Goal: Information Seeking & Learning: Learn about a topic

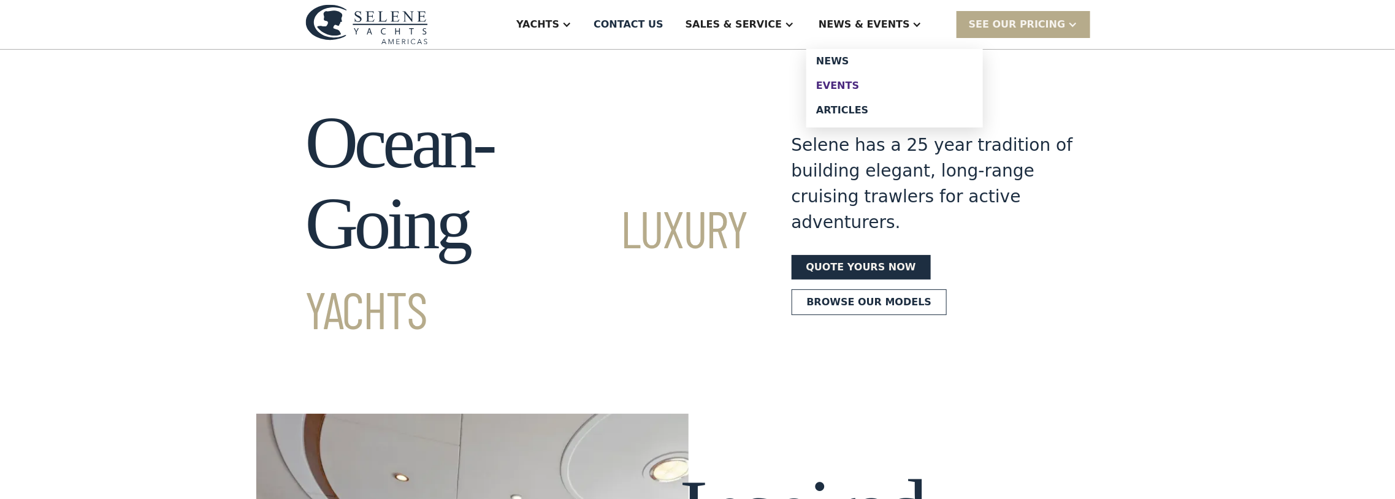
click at [856, 75] on link "Events" at bounding box center [895, 86] width 177 height 25
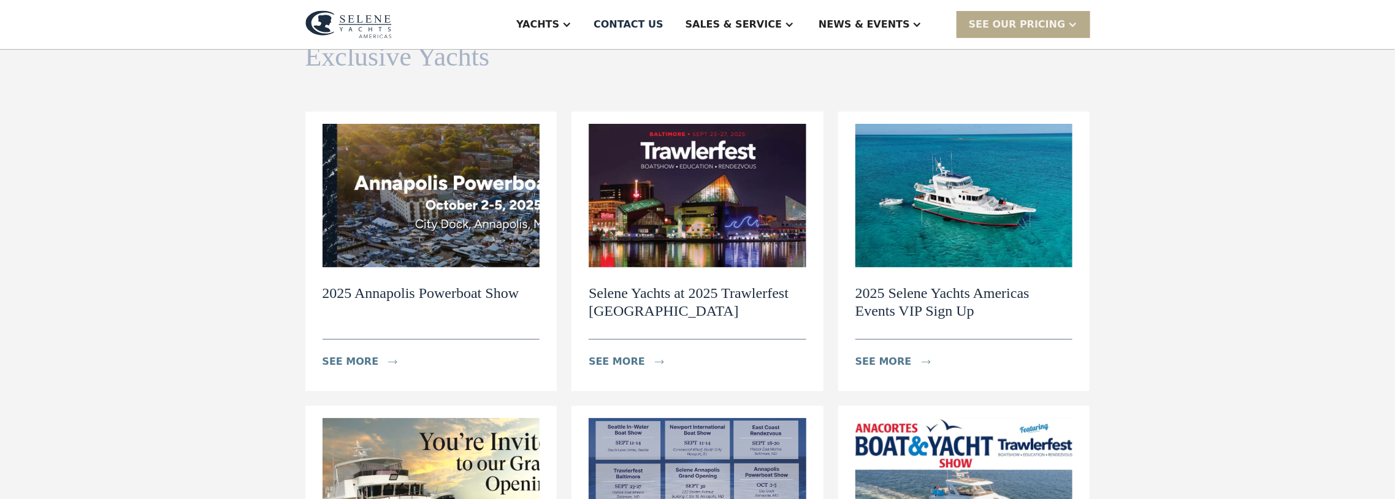
scroll to position [117, 0]
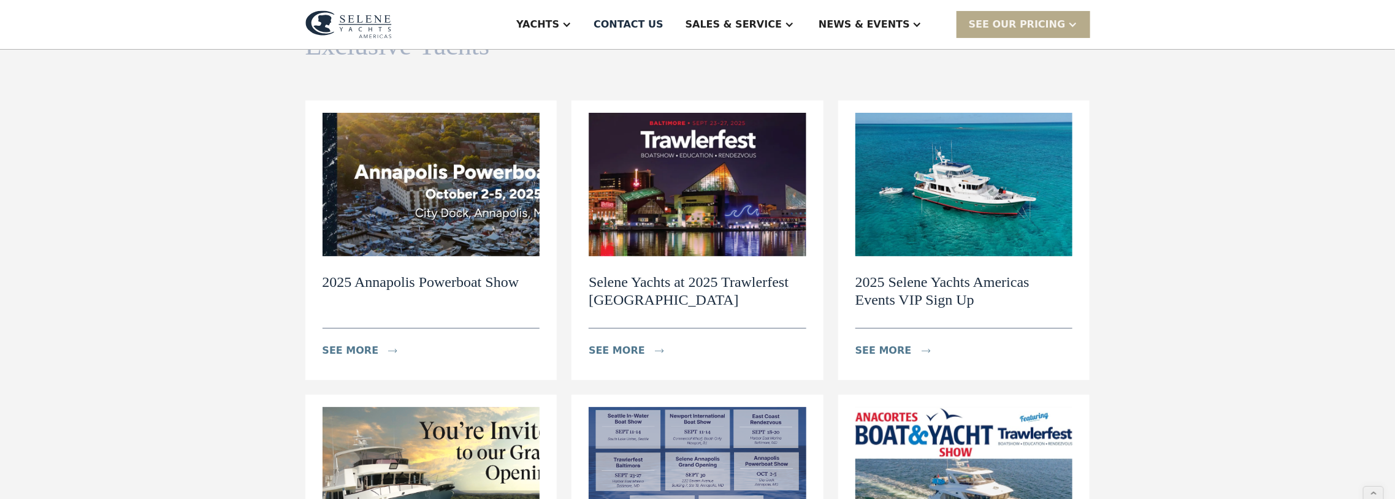
click at [949, 277] on h2 "2025 Selene Yachts Americas Events VIP Sign Up" at bounding box center [965, 292] width 218 height 36
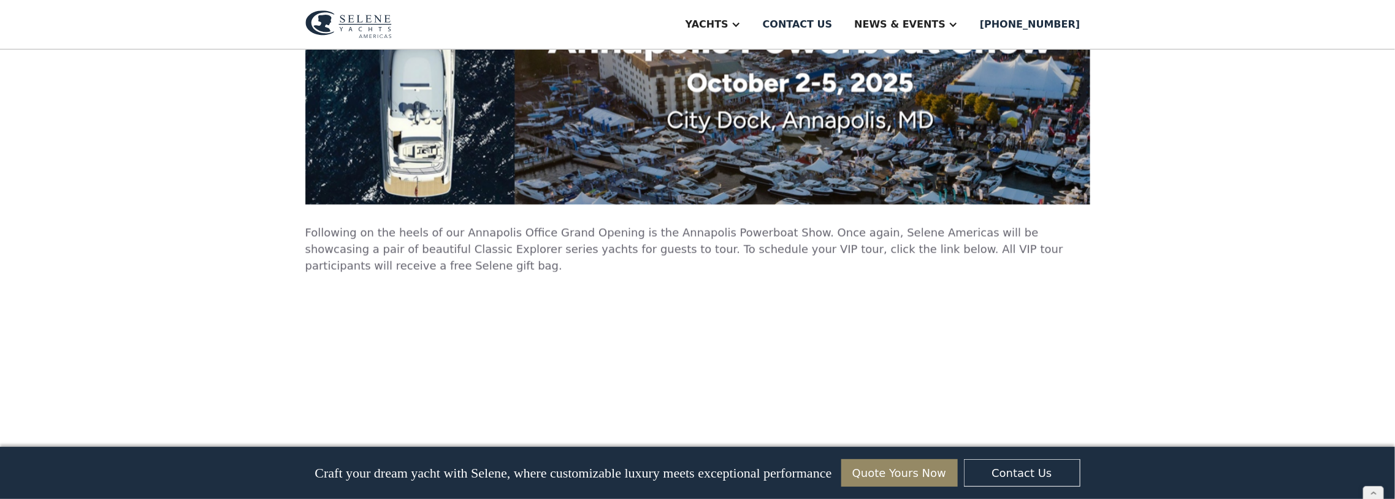
scroll to position [5736, 0]
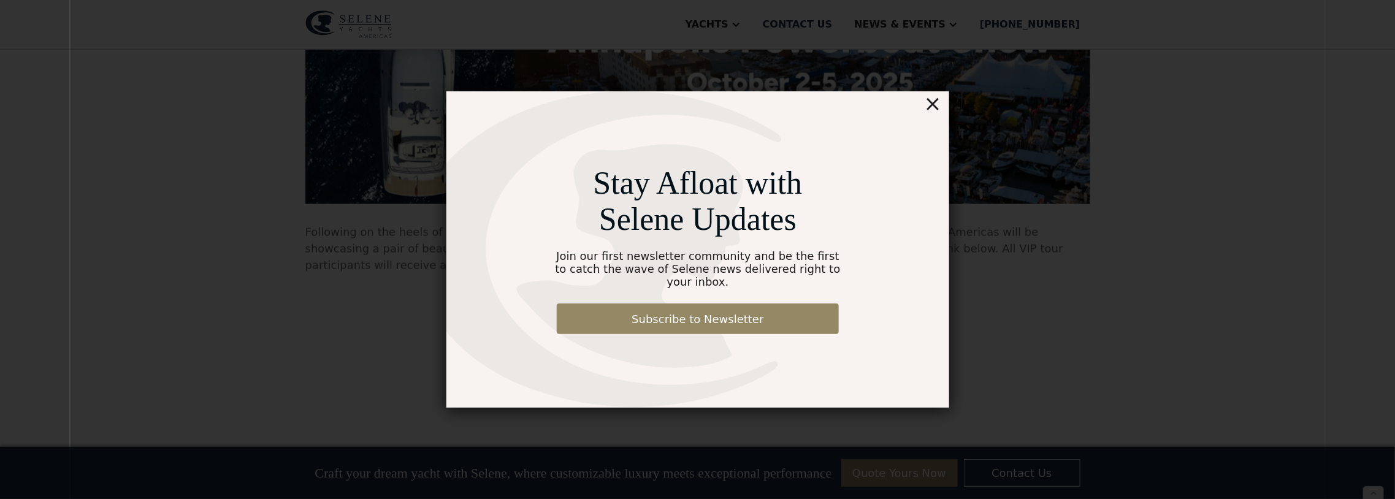
click at [933, 112] on div "×" at bounding box center [933, 103] width 18 height 25
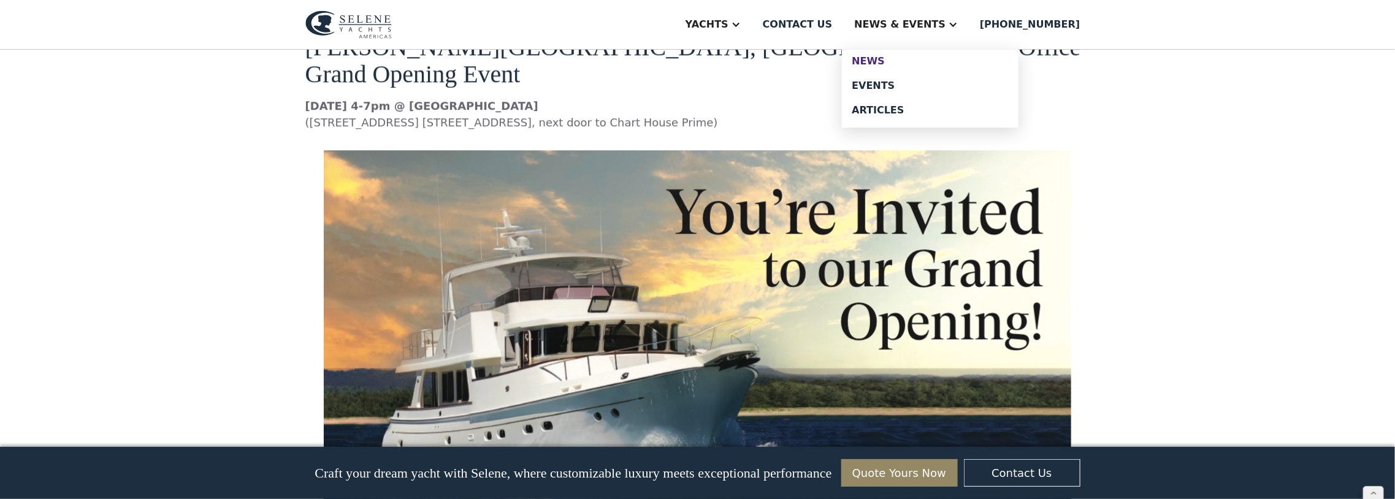
scroll to position [4377, 0]
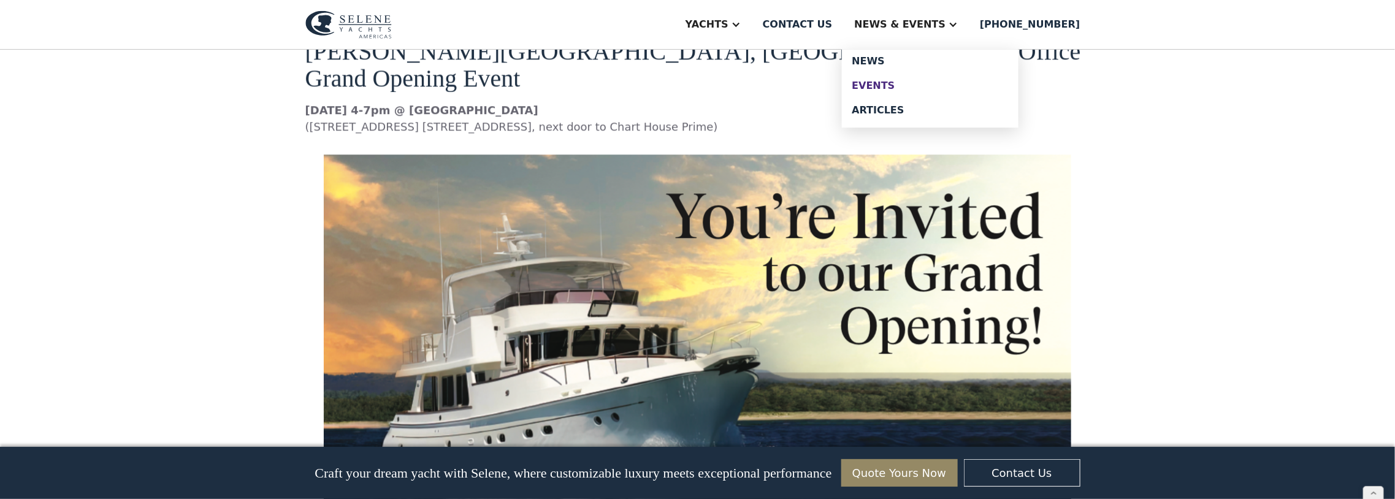
click at [888, 85] on div "Events" at bounding box center [930, 86] width 157 height 10
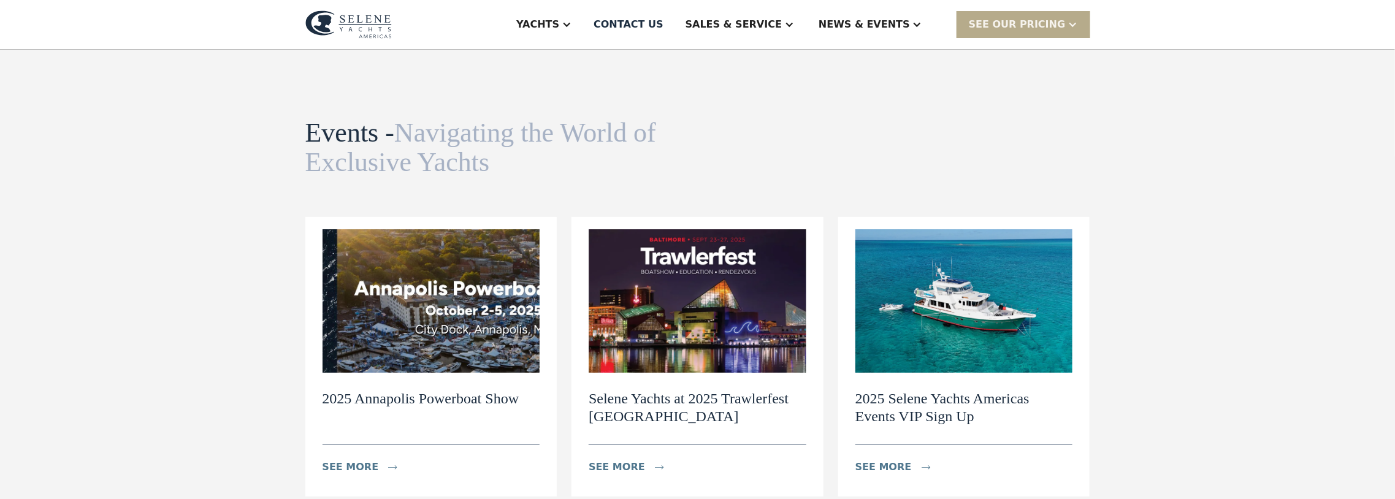
click at [411, 326] on img at bounding box center [432, 301] width 218 height 144
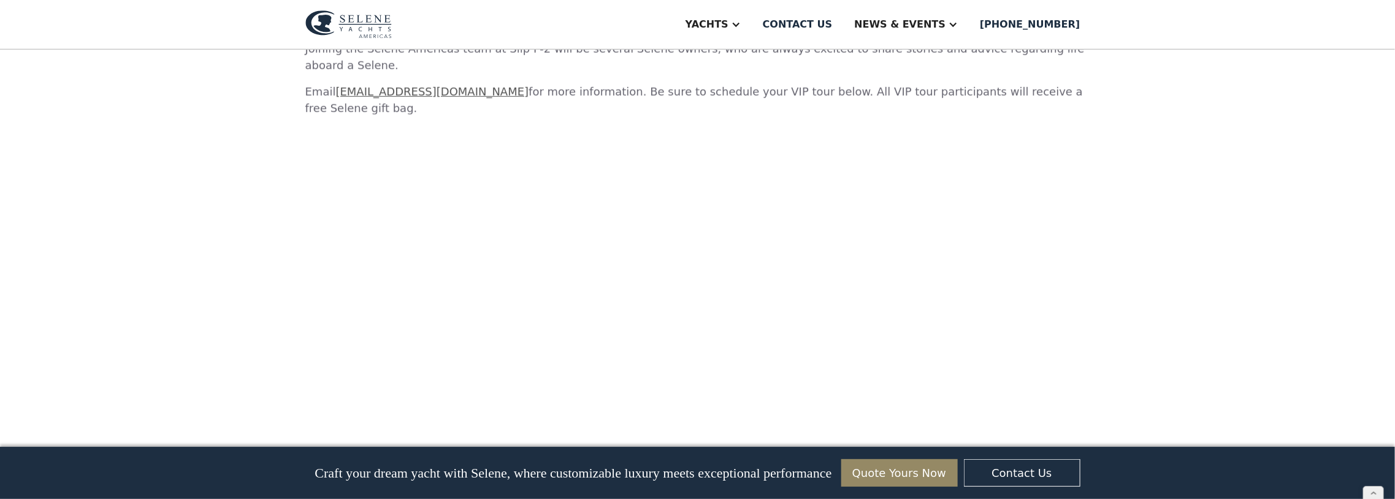
scroll to position [707, 0]
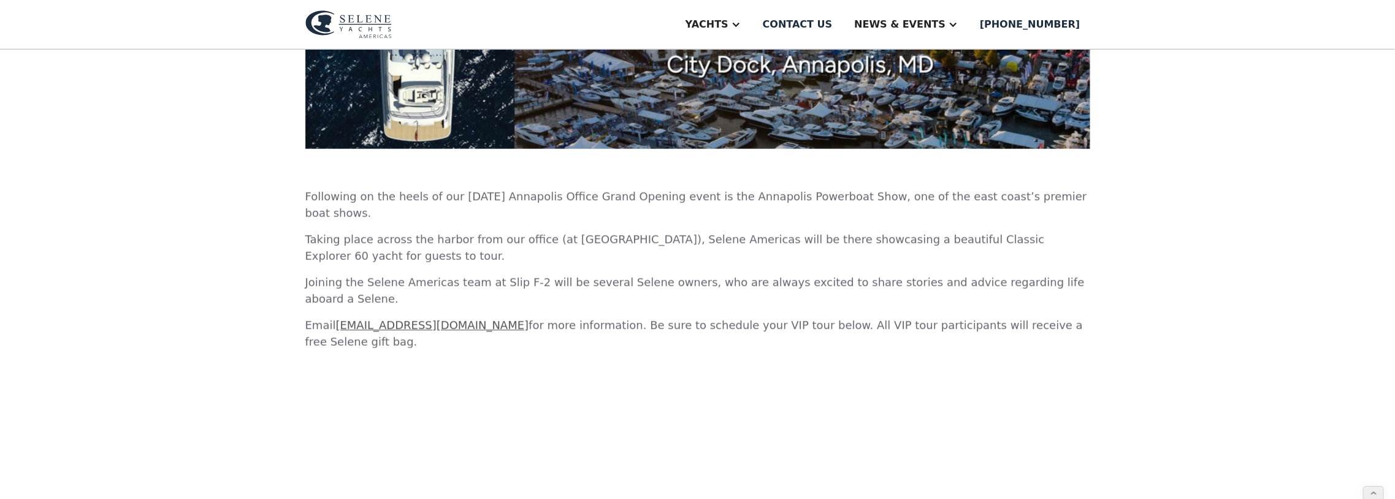
scroll to position [459, 0]
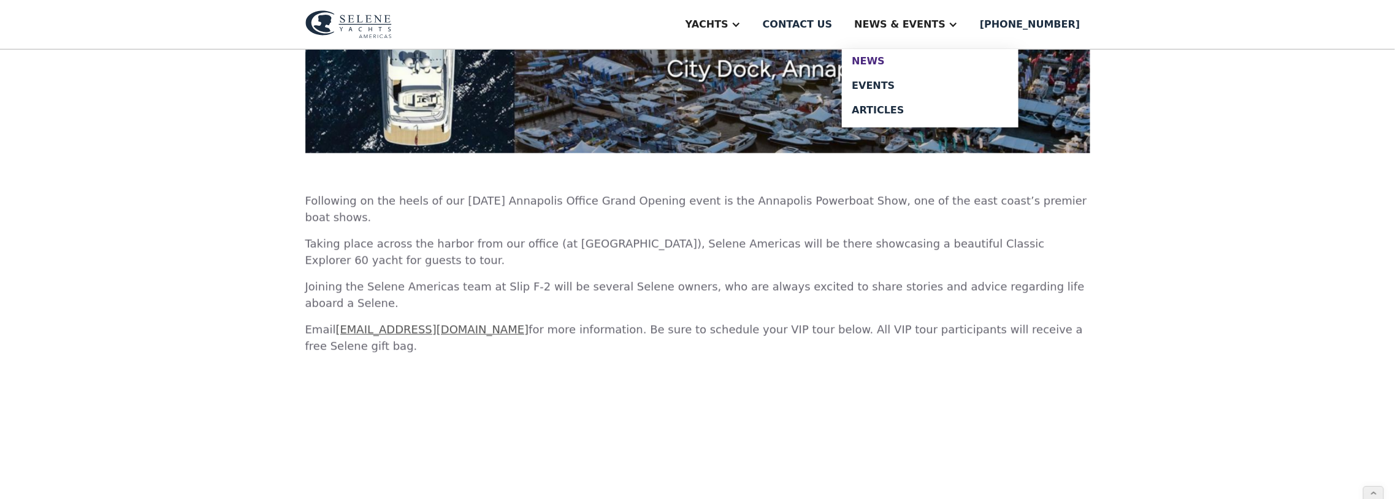
click at [892, 61] on div "News" at bounding box center [930, 61] width 157 height 10
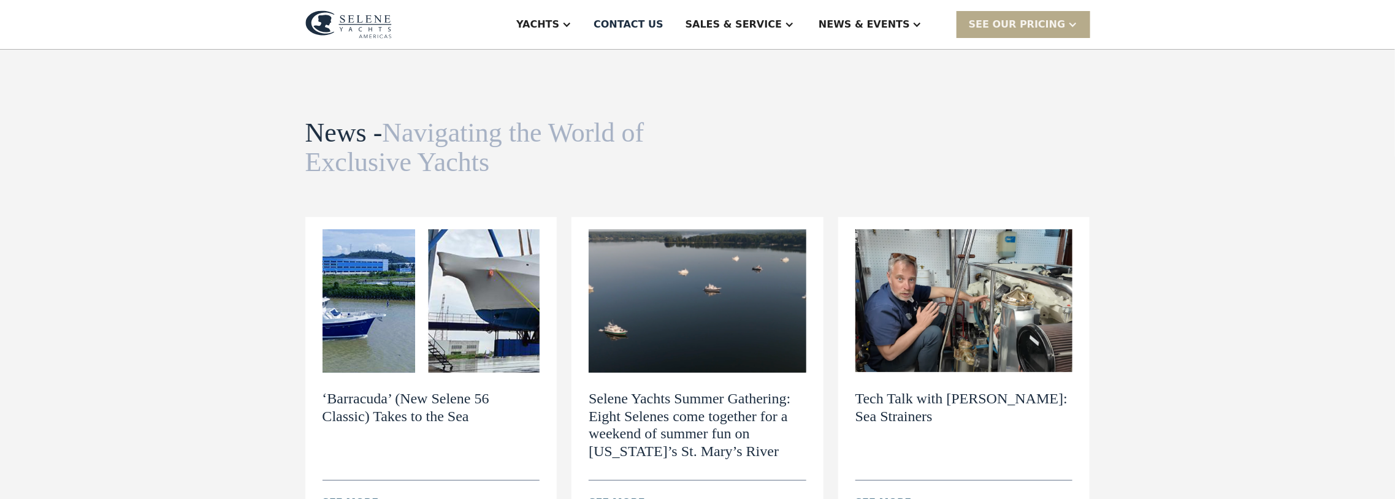
click at [424, 310] on img at bounding box center [432, 301] width 218 height 144
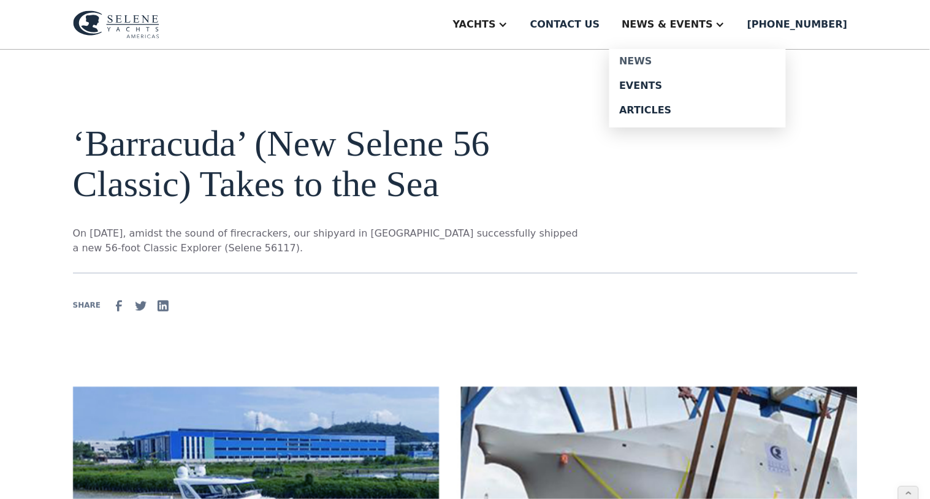
click at [669, 61] on div "News" at bounding box center [697, 61] width 157 height 10
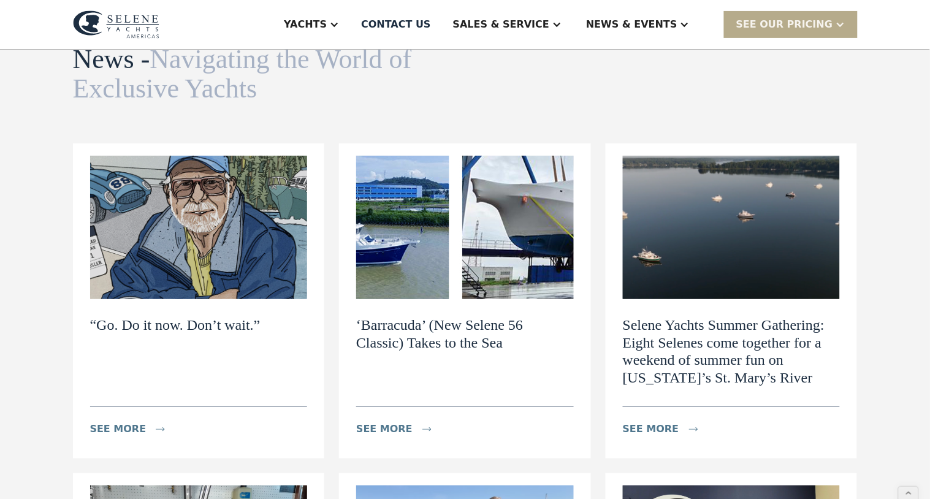
scroll to position [107, 0]
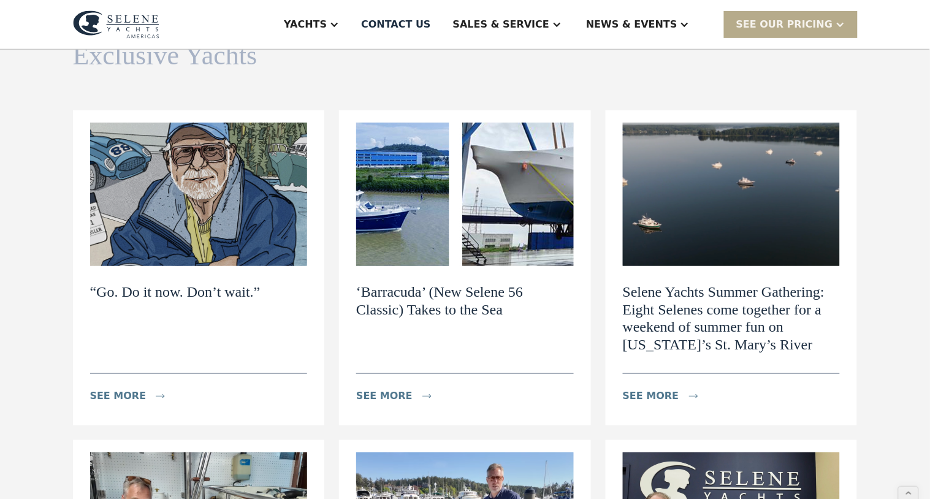
click at [427, 209] on img at bounding box center [465, 195] width 218 height 144
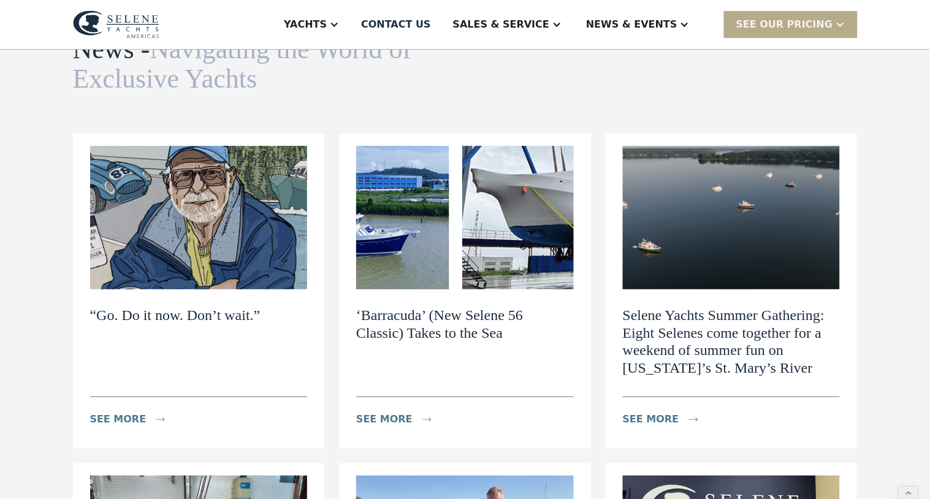
scroll to position [0, 0]
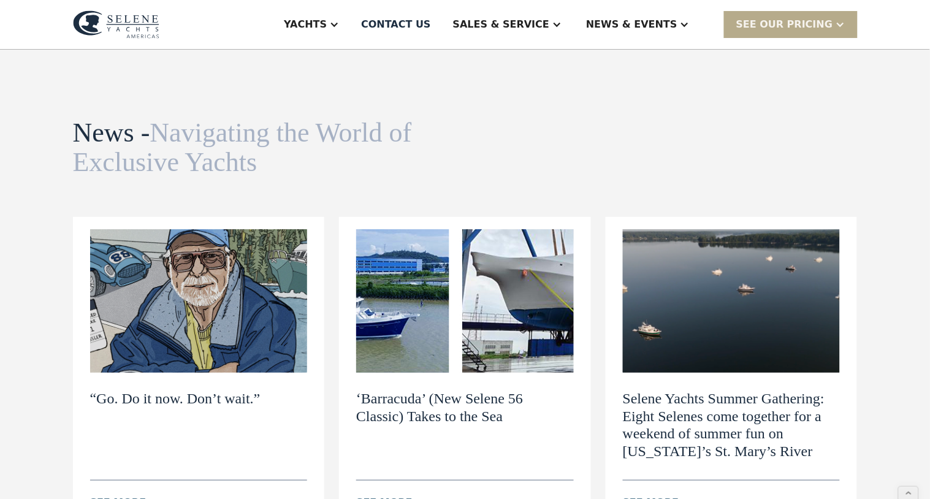
click at [172, 391] on h2 "“Go. Do it now. Don’t wait.”" at bounding box center [175, 399] width 171 height 18
click at [453, 309] on img at bounding box center [465, 301] width 218 height 144
click at [238, 272] on img at bounding box center [199, 301] width 218 height 144
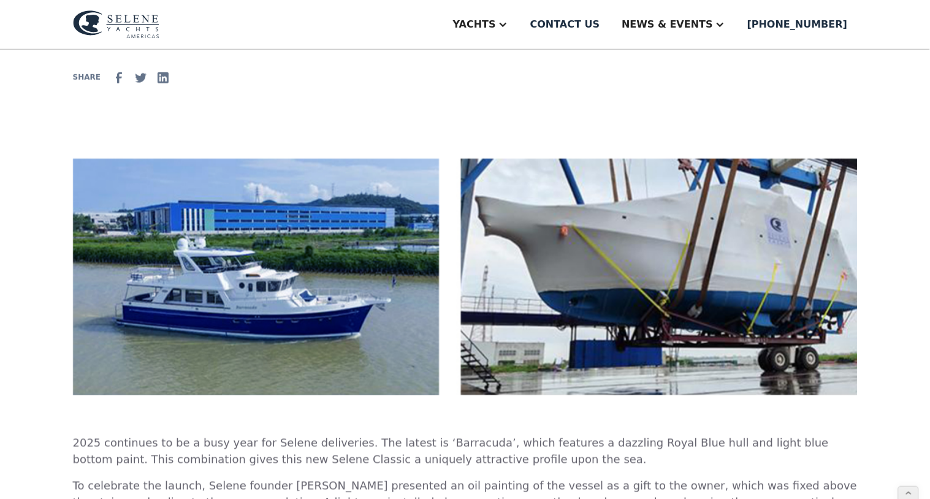
scroll to position [217, 0]
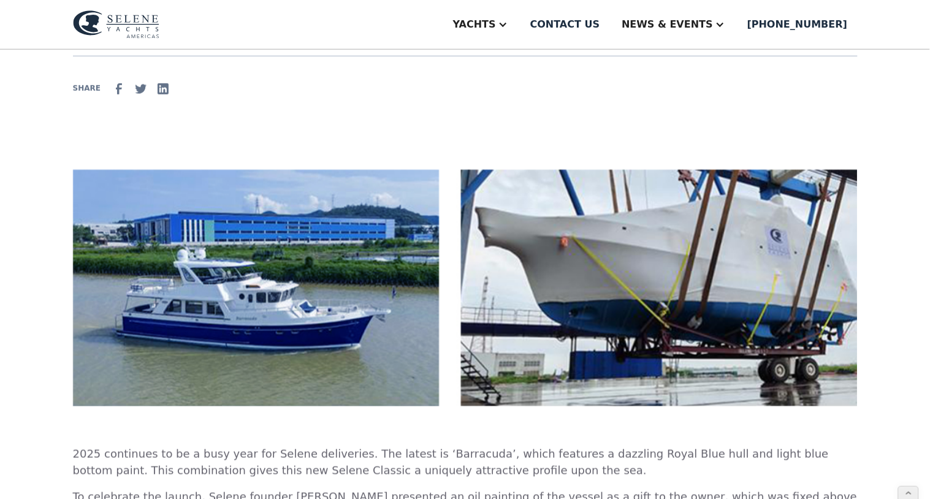
click at [443, 218] on img at bounding box center [465, 288] width 785 height 237
